Goal: Task Accomplishment & Management: Manage account settings

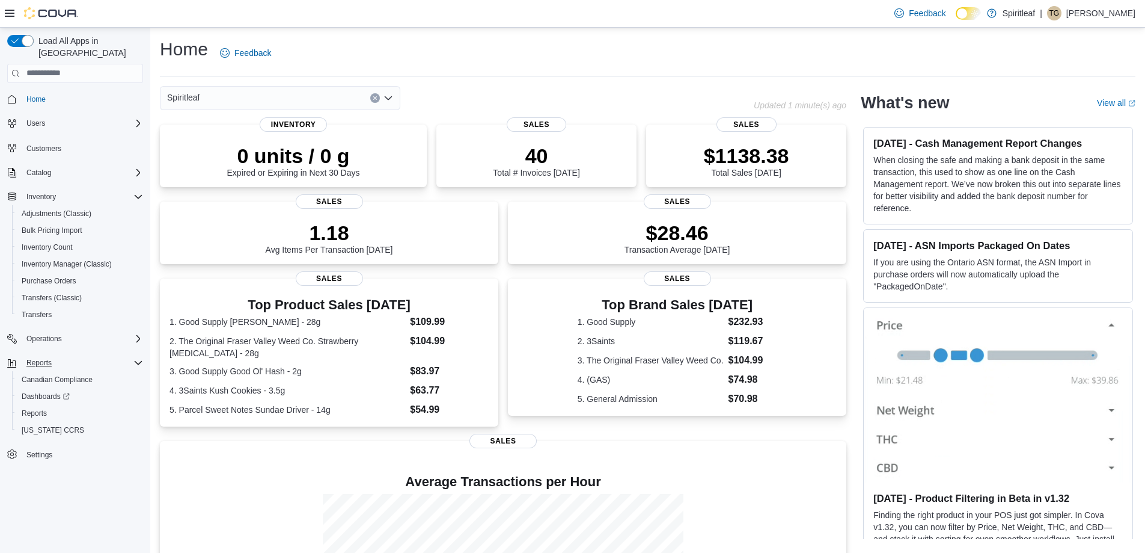
click at [70, 355] on div "Reports" at bounding box center [82, 362] width 121 height 14
click at [33, 355] on span "Reports" at bounding box center [38, 362] width 25 height 14
click at [41, 408] on span "Reports" at bounding box center [34, 413] width 25 height 10
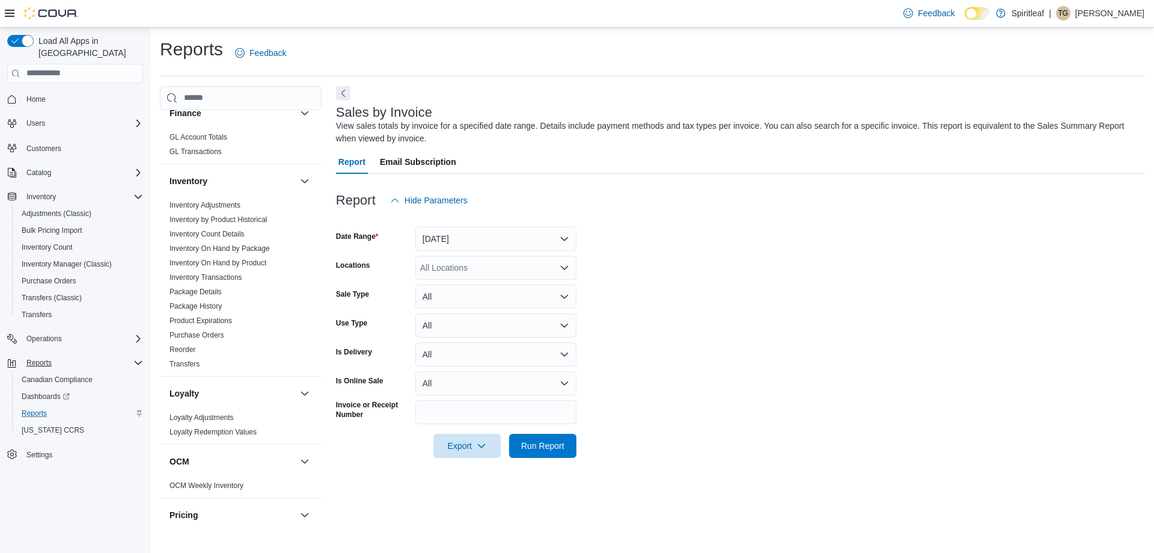
scroll to position [827, 0]
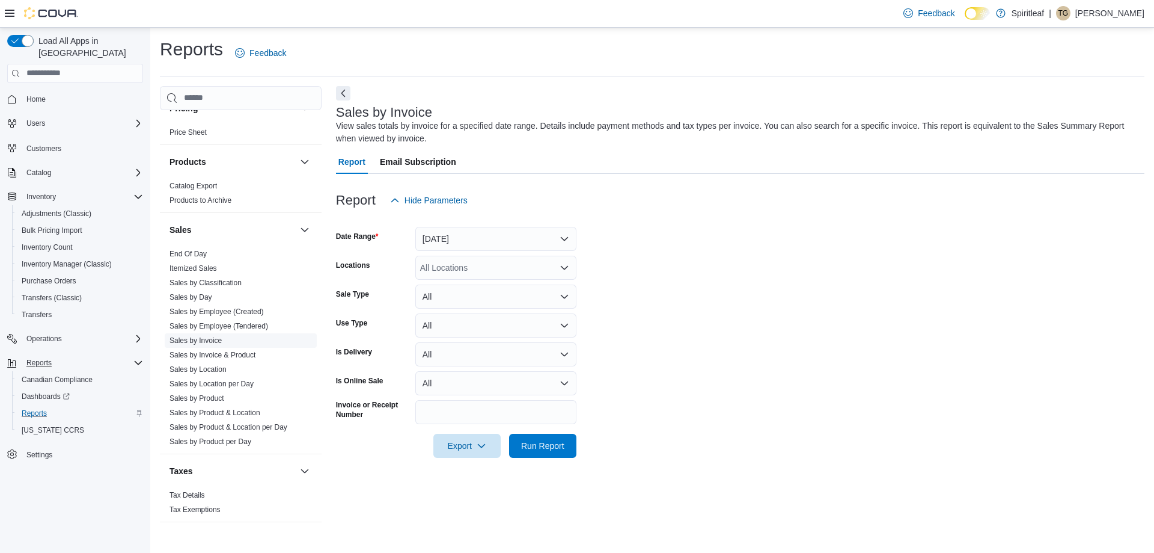
click at [189, 336] on link "Sales by Invoice" at bounding box center [196, 340] width 52 height 8
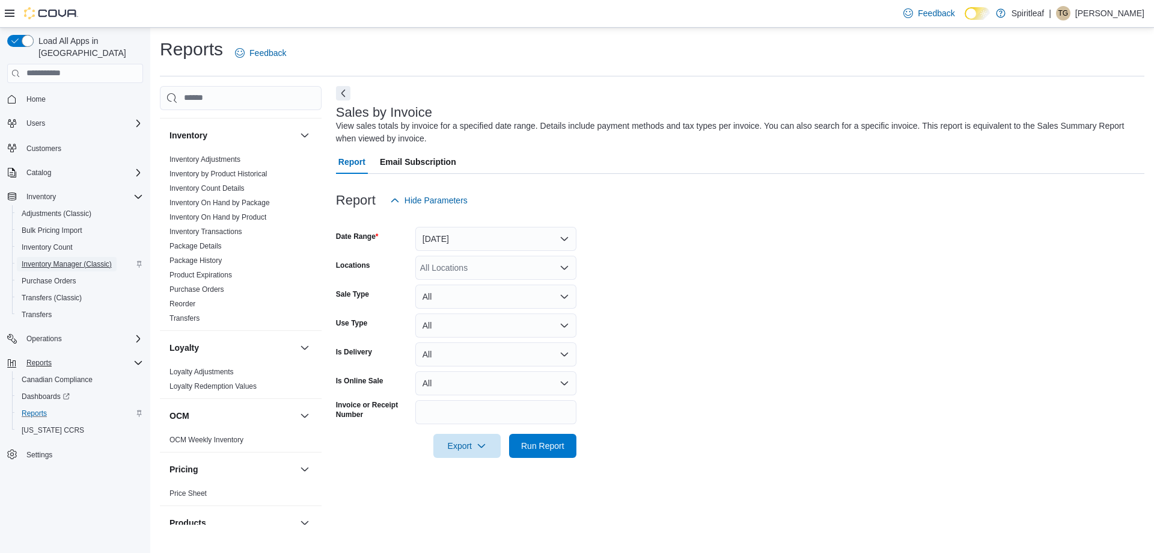
click at [81, 259] on span "Inventory Manager (Classic)" at bounding box center [67, 264] width 90 height 10
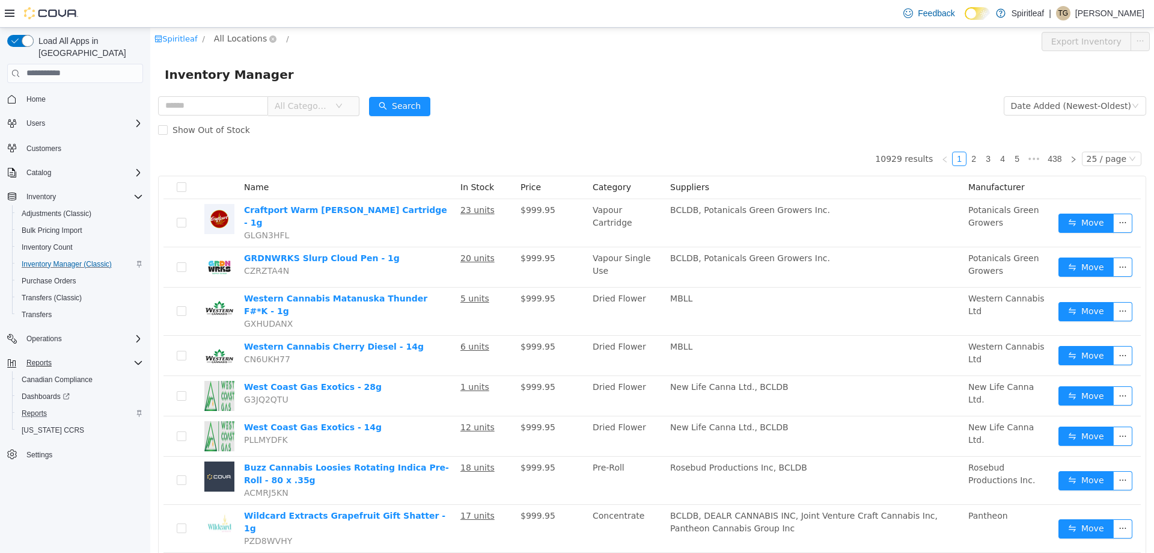
click at [234, 32] on span "All Locations" at bounding box center [240, 37] width 53 height 13
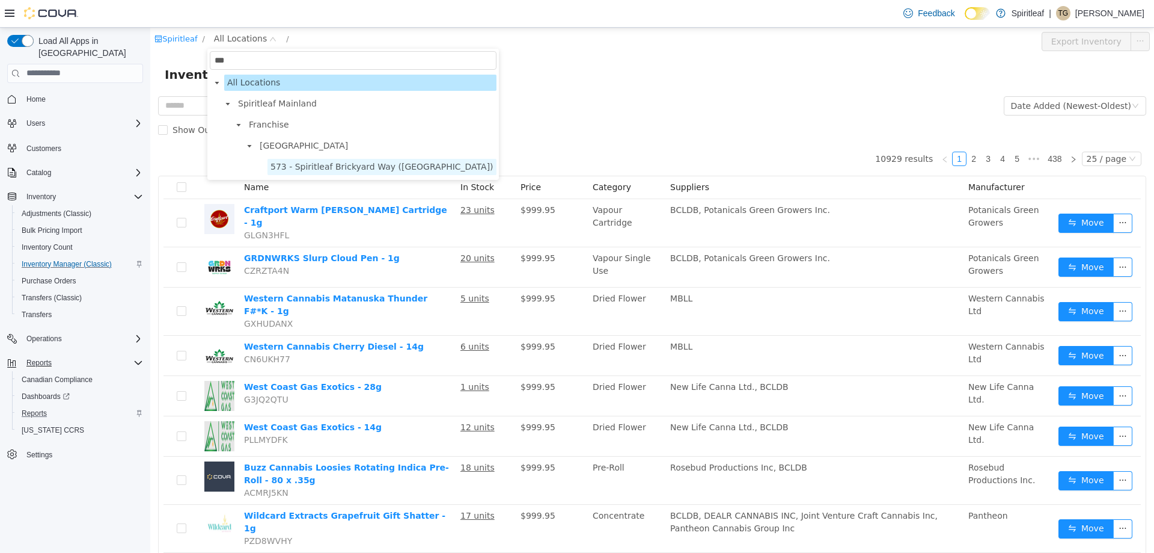
type input "***"
click at [334, 163] on span "573 - Spiritleaf Brickyard Way ([GEOGRAPHIC_DATA])" at bounding box center [382, 166] width 223 height 10
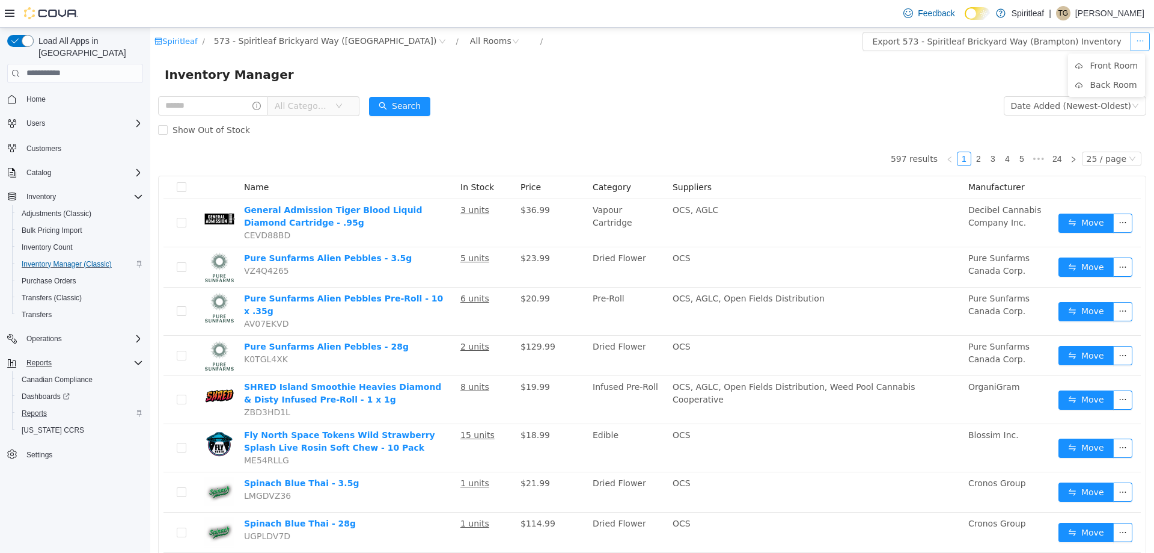
click at [1131, 38] on button "button" at bounding box center [1140, 40] width 19 height 19
click at [1112, 60] on li "Front Room" at bounding box center [1106, 64] width 77 height 19
click at [42, 310] on span "Transfers" at bounding box center [37, 315] width 30 height 10
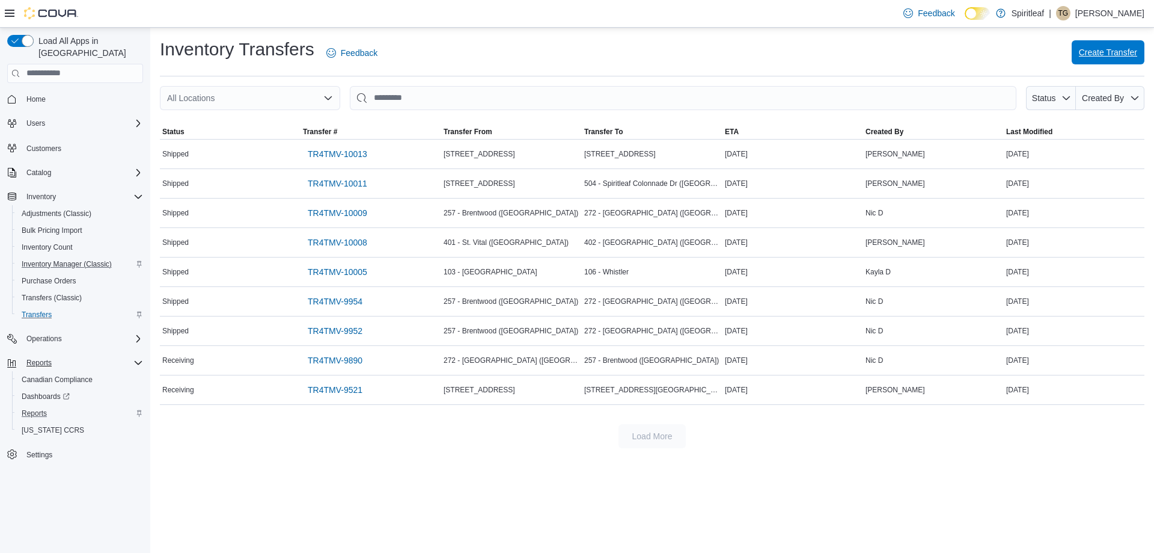
click at [1092, 57] on span "Create Transfer" at bounding box center [1108, 52] width 58 height 12
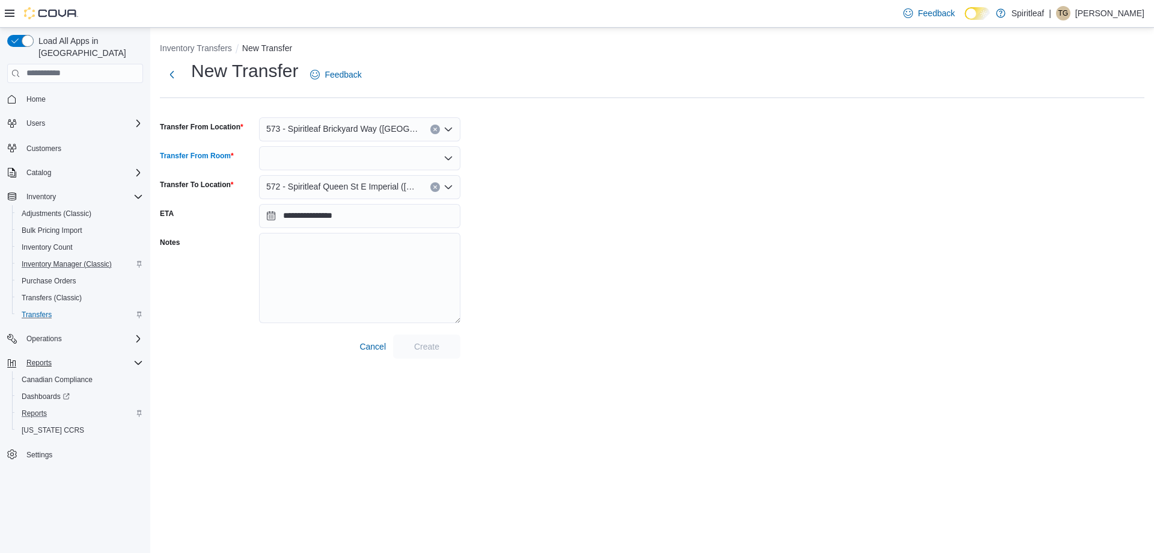
click at [420, 156] on div at bounding box center [359, 158] width 201 height 24
click at [344, 182] on span "Front Room" at bounding box center [367, 179] width 173 height 12
click at [433, 344] on span "Create" at bounding box center [426, 346] width 25 height 12
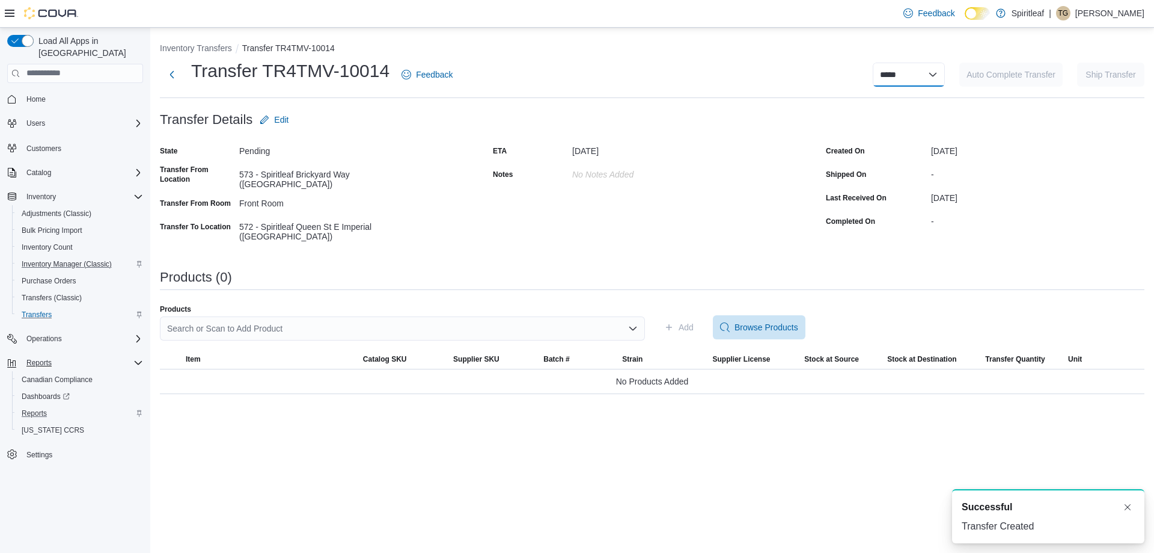
click at [920, 76] on select "**********" at bounding box center [909, 75] width 72 height 24
select select "**********"
click at [873, 63] on select "**********" at bounding box center [909, 75] width 72 height 24
select select
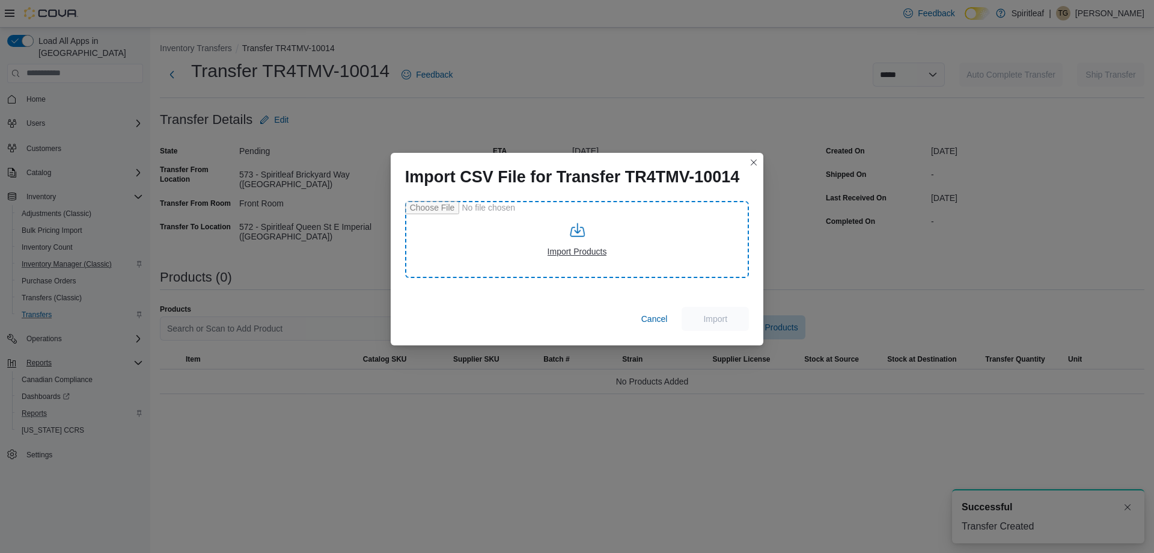
click at [536, 222] on input "file" at bounding box center [577, 239] width 344 height 77
type input "**********"
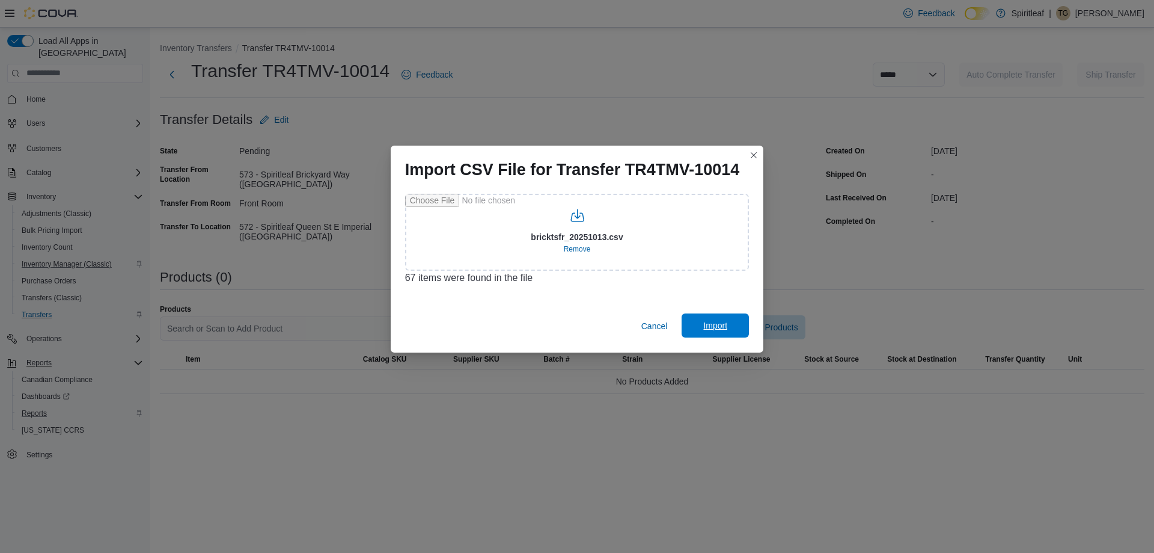
click at [709, 328] on span "Import" at bounding box center [715, 325] width 24 height 12
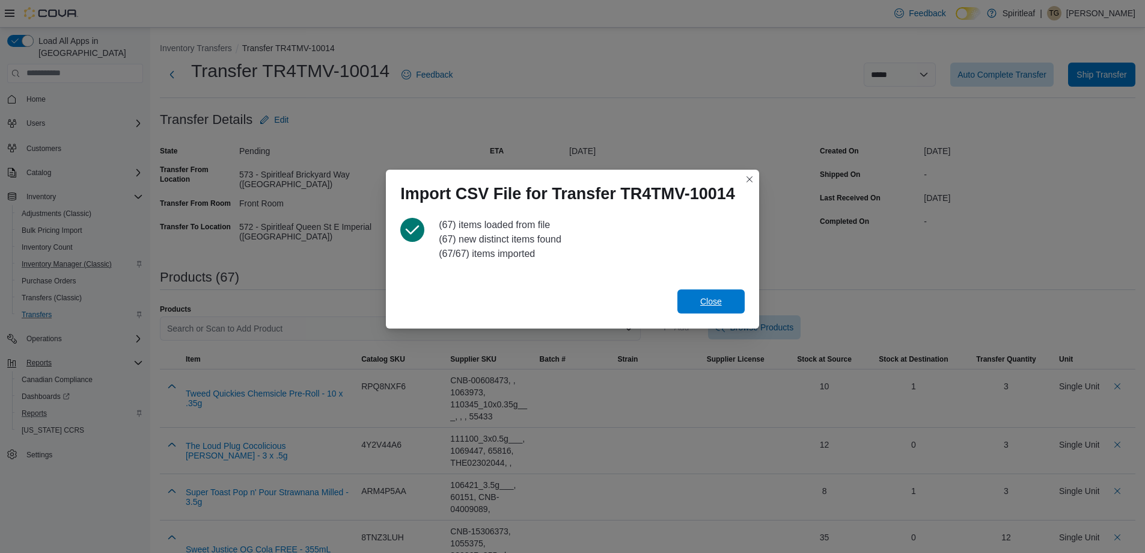
click at [727, 302] on span "Close" at bounding box center [711, 301] width 53 height 24
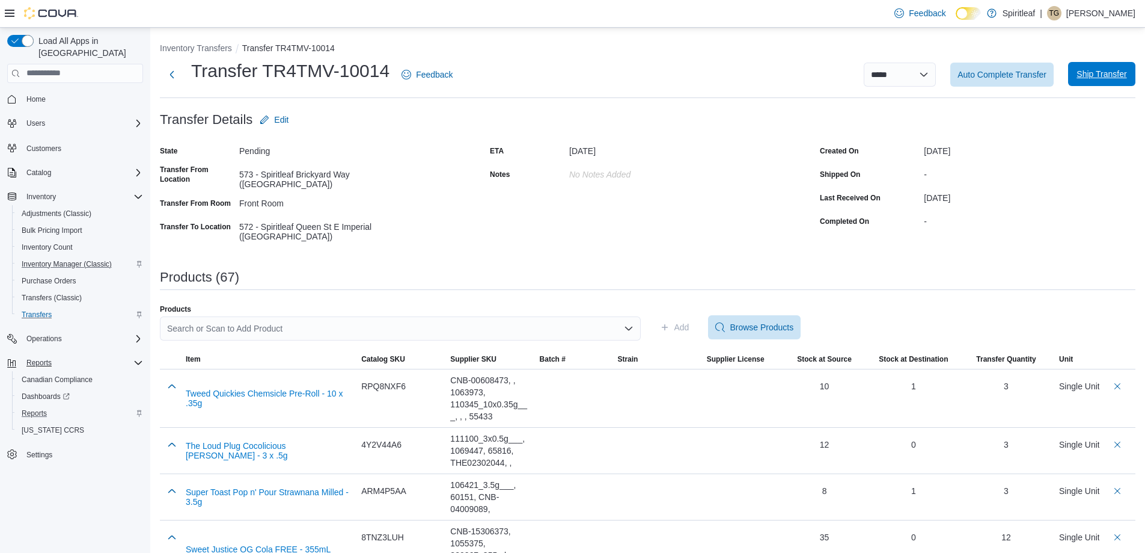
click at [1110, 79] on span "Ship Transfer" at bounding box center [1102, 74] width 50 height 12
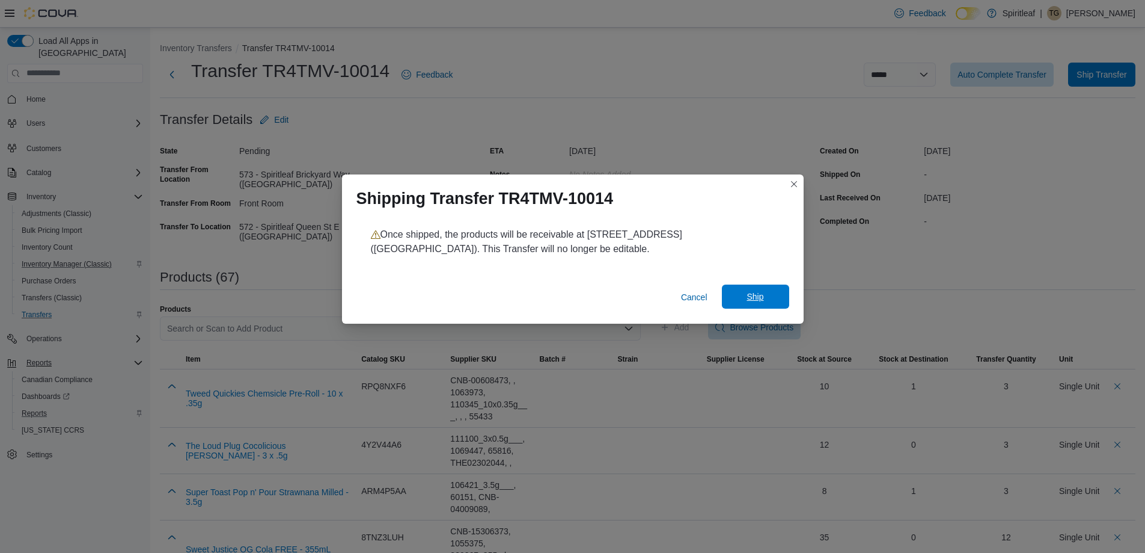
click at [760, 292] on span "Ship" at bounding box center [755, 296] width 17 height 12
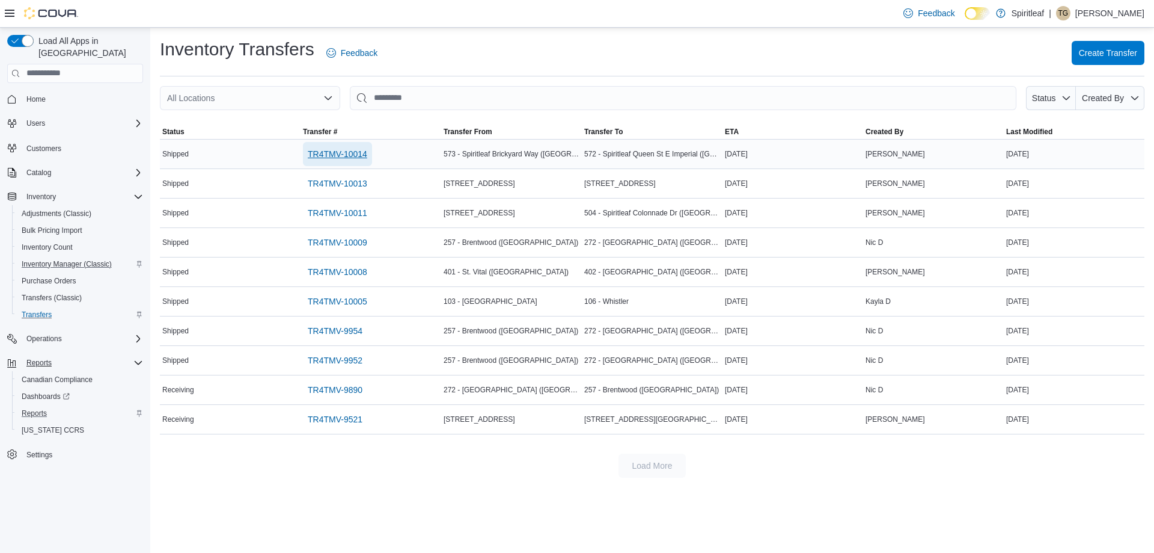
click at [317, 152] on span "TR4TMV-10014" at bounding box center [338, 154] width 60 height 12
